Goal: Use online tool/utility: Utilize a website feature to perform a specific function

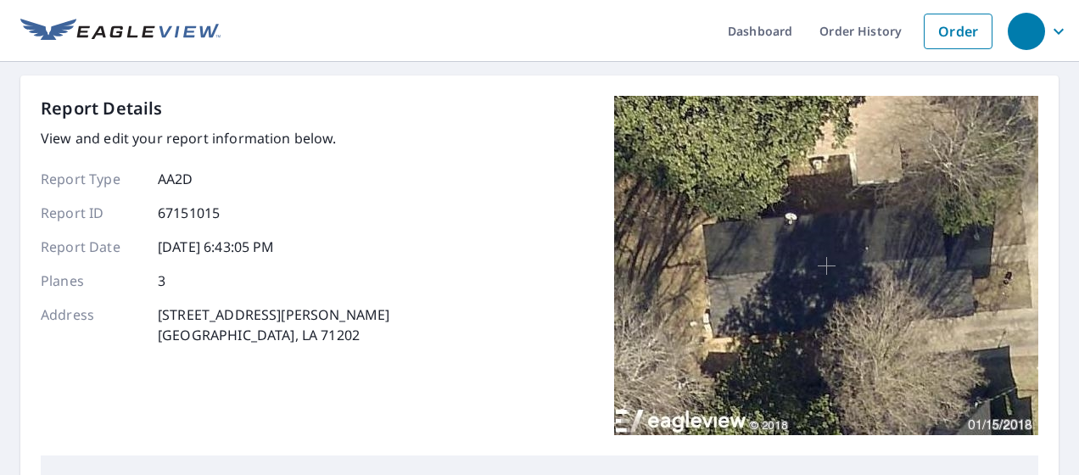
scroll to position [424, 0]
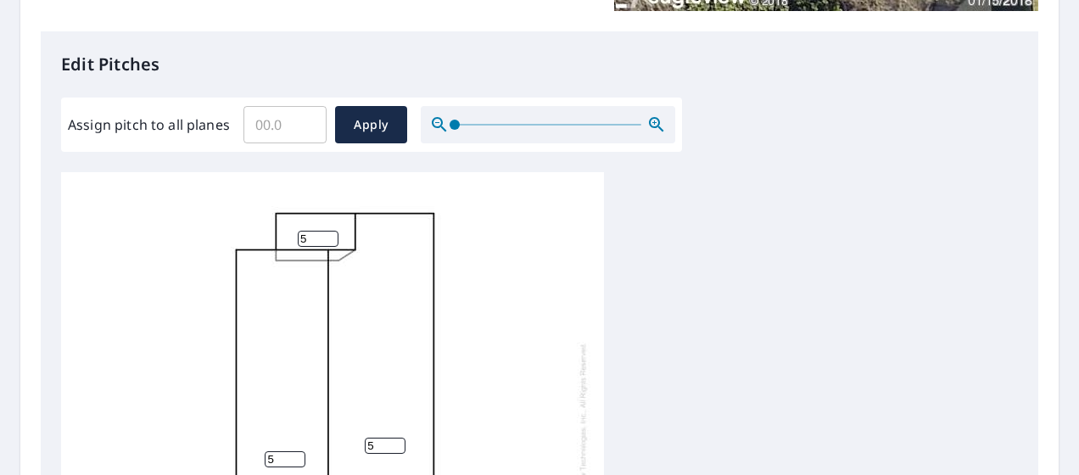
click at [268, 122] on input "Assign pitch to all planes" at bounding box center [284, 125] width 83 height 48
type input "5"
click at [353, 129] on span "Apply" at bounding box center [371, 125] width 45 height 21
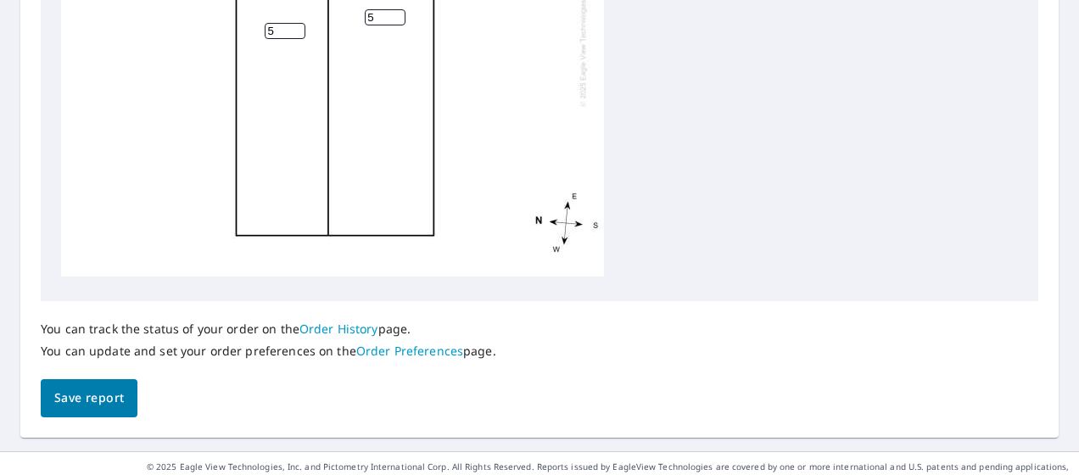
click at [100, 397] on span "Save report" at bounding box center [89, 398] width 70 height 21
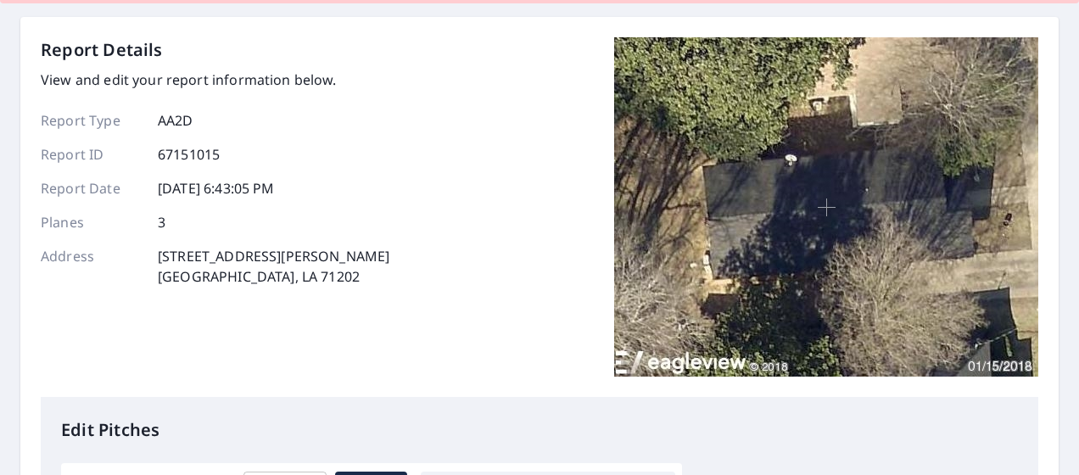
scroll to position [0, 0]
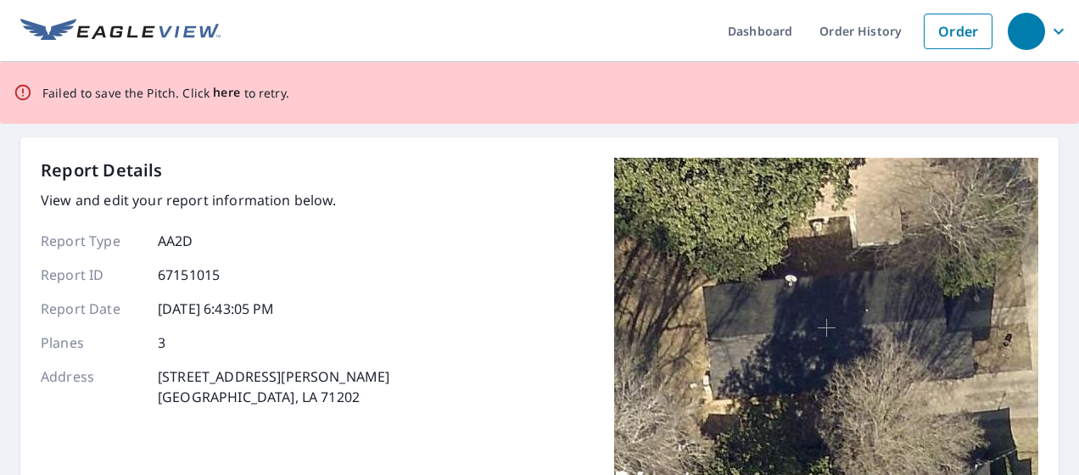
click at [220, 97] on span "here" at bounding box center [227, 92] width 28 height 21
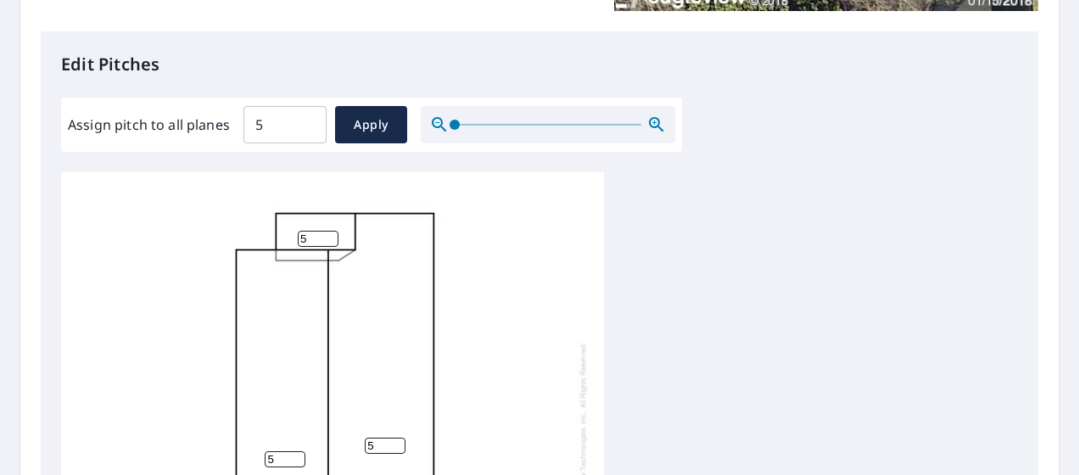
scroll to position [254, 0]
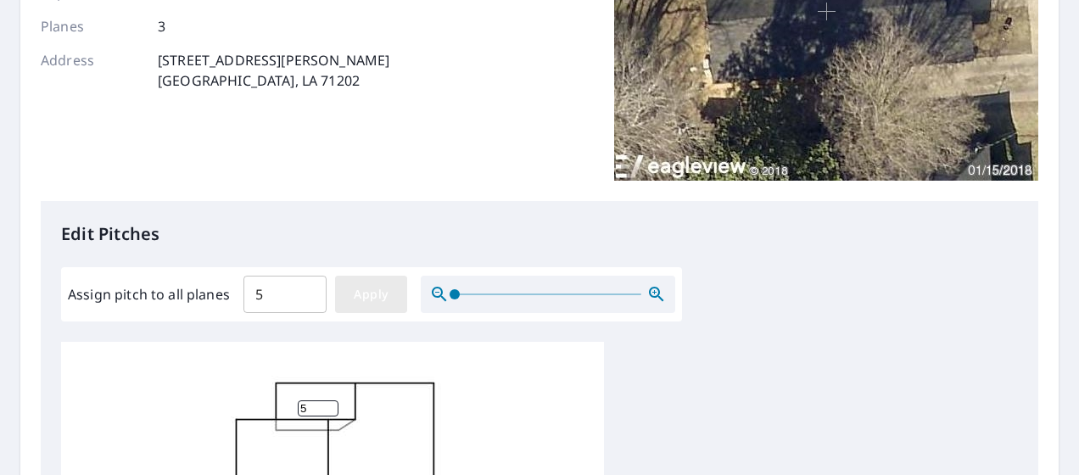
click at [371, 297] on span "Apply" at bounding box center [371, 294] width 45 height 21
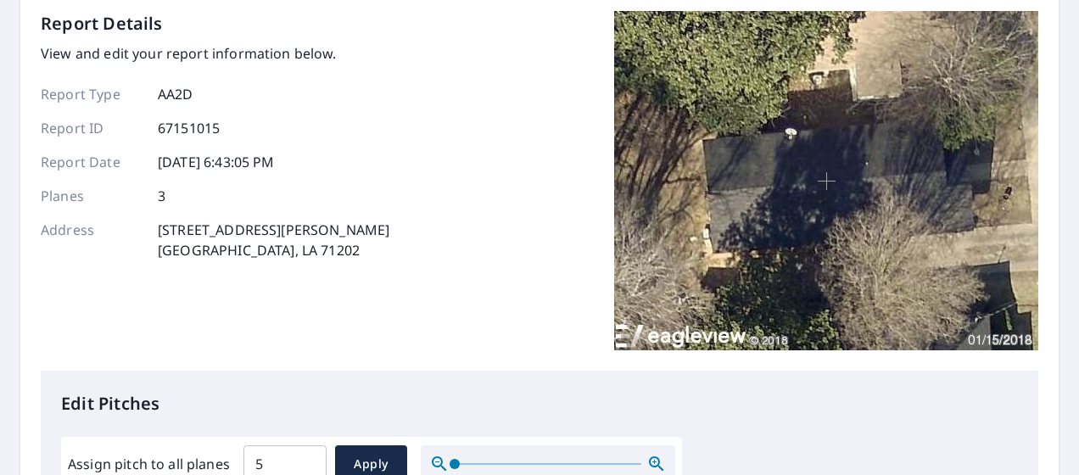
scroll to position [0, 0]
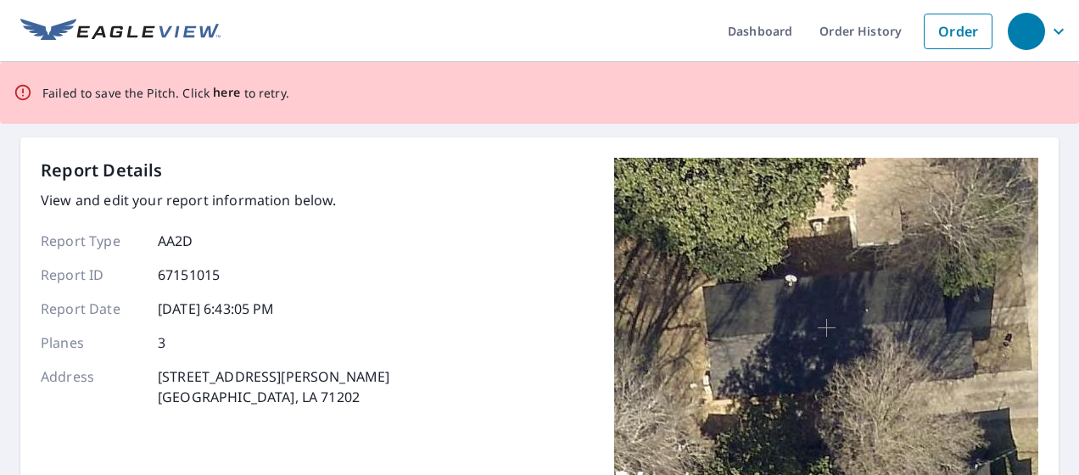
click at [223, 98] on span "here" at bounding box center [227, 92] width 28 height 21
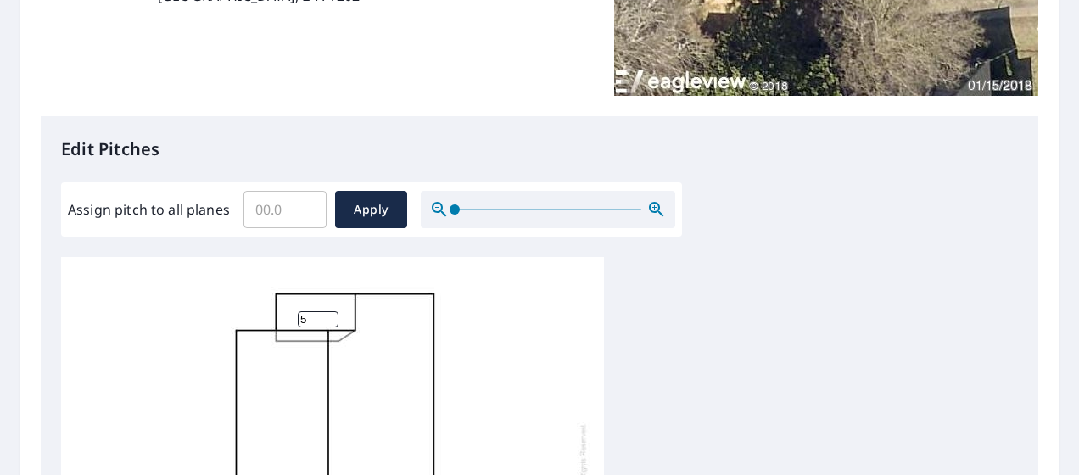
scroll to position [848, 0]
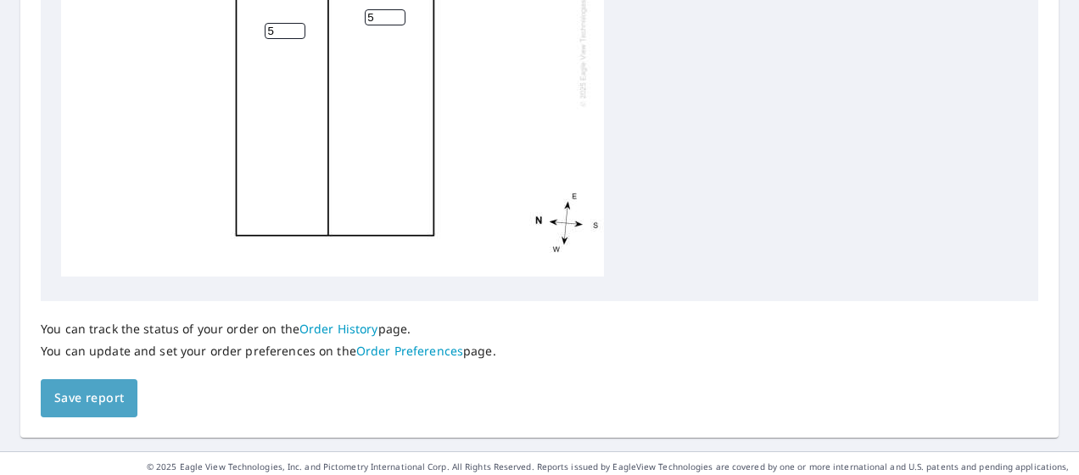
click at [98, 407] on span "Save report" at bounding box center [89, 398] width 70 height 21
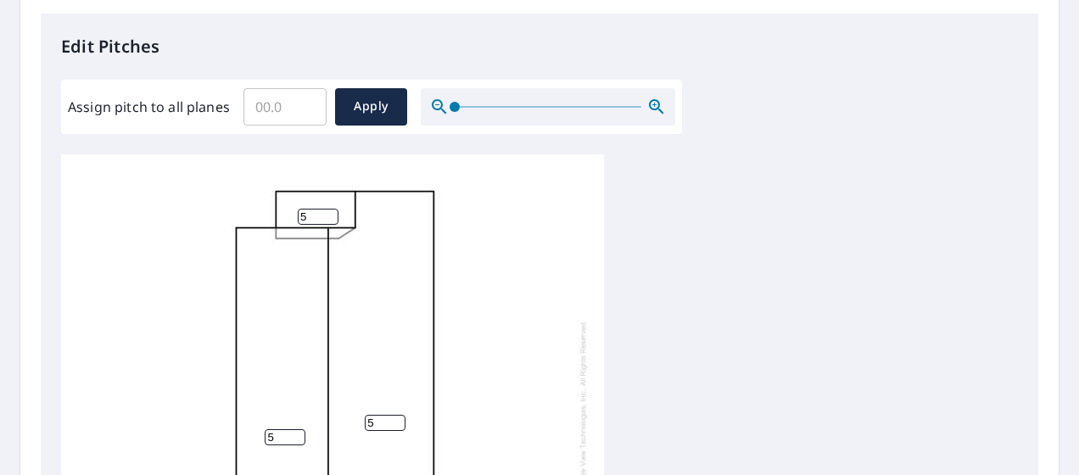
scroll to position [928, 0]
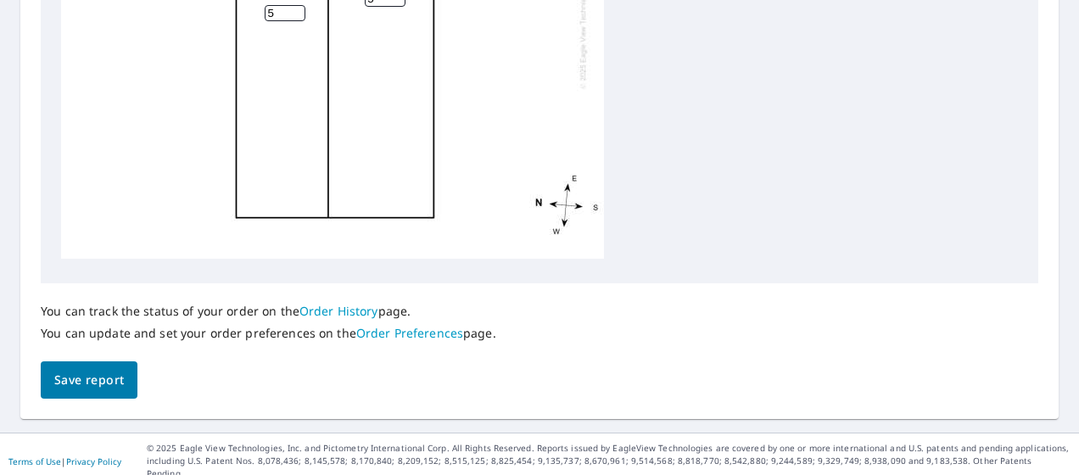
click at [139, 382] on div "You can track the status of your order on the Order History page. You can updat…" at bounding box center [540, 341] width 998 height 116
click at [101, 384] on span "Save report" at bounding box center [89, 380] width 70 height 21
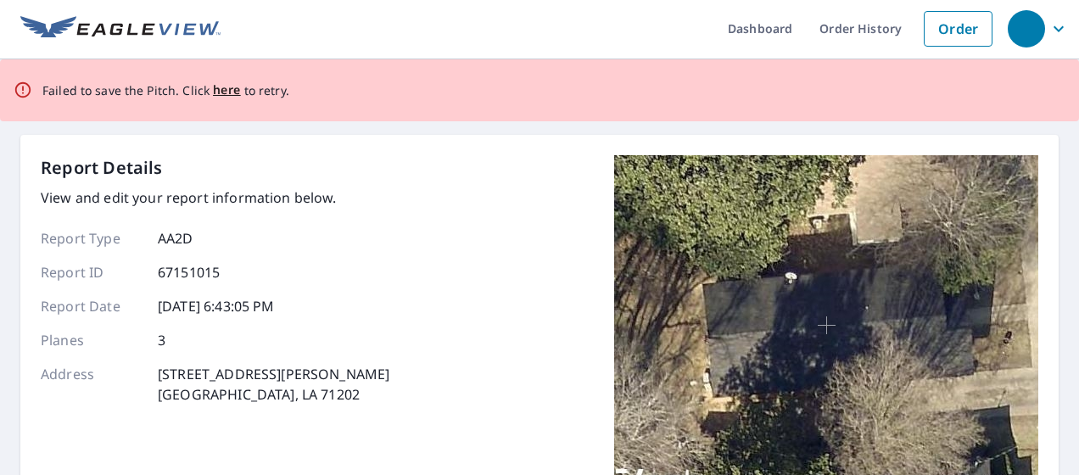
scroll to position [0, 0]
